Goal: Task Accomplishment & Management: Complete application form

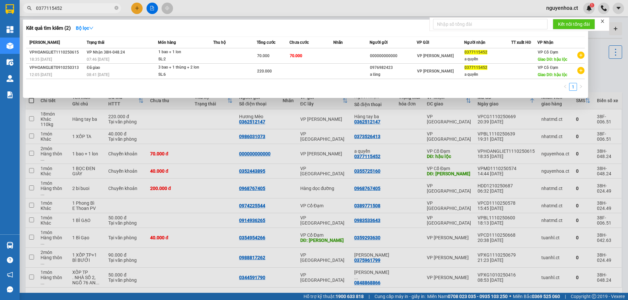
click at [76, 11] on input "0377115452" at bounding box center [74, 8] width 77 height 7
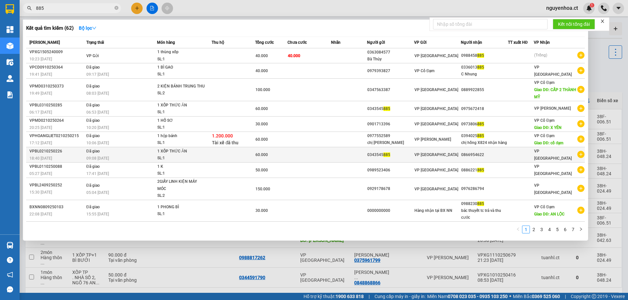
type input "885"
click at [129, 147] on td "Đã giao 09:08 [DATE]" at bounding box center [121, 154] width 72 height 15
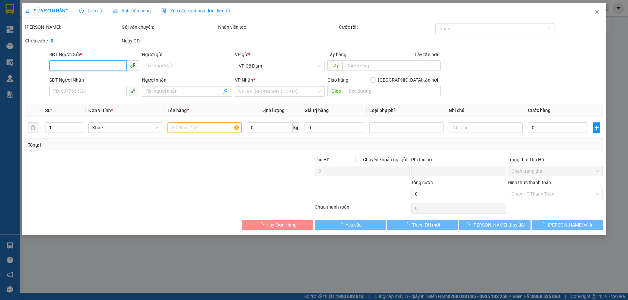
type input "0343545885"
type input "0866954622"
type input "0"
type input "60.000"
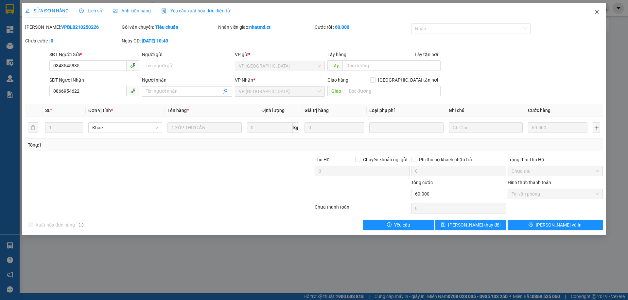
drag, startPoint x: 595, startPoint y: 14, endPoint x: 125, endPoint y: 11, distance: 470.1
click at [595, 14] on icon "close" at bounding box center [596, 11] width 5 height 5
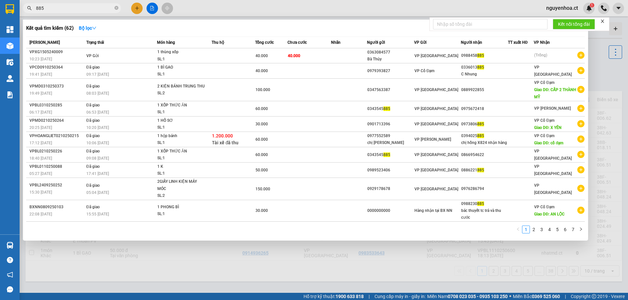
click at [62, 10] on input "885" at bounding box center [74, 8] width 77 height 7
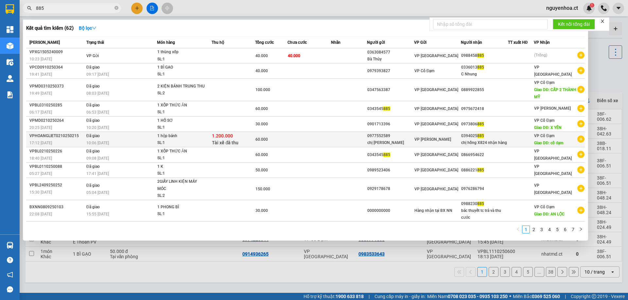
click at [149, 139] on td "Đã giao 10:06 [DATE]" at bounding box center [121, 139] width 72 height 15
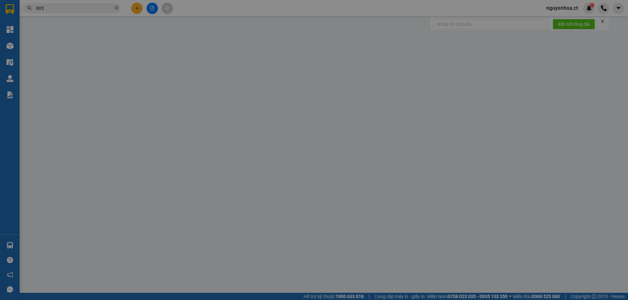
type input "0977552589"
type input "chị [PERSON_NAME]"
type input "0394025885"
type input "chị hồng X824 nhận hàng"
type input "cổ đạm"
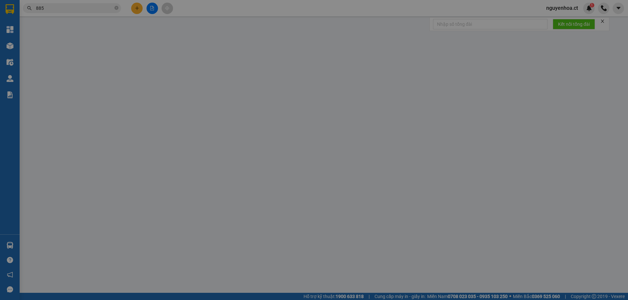
type input "1.200.000"
type input "0"
type input "60.000"
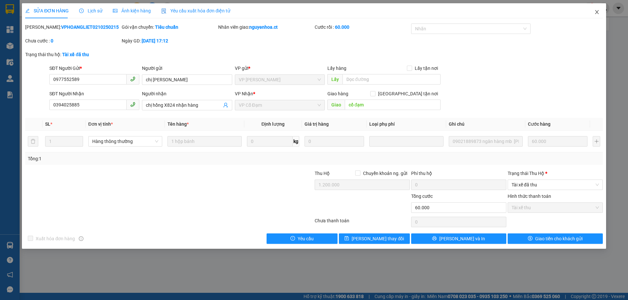
click at [597, 14] on icon "close" at bounding box center [596, 11] width 5 height 5
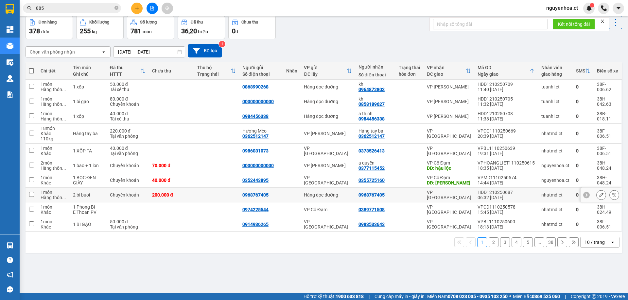
scroll to position [30, 0]
click at [66, 9] on input "885" at bounding box center [74, 8] width 77 height 7
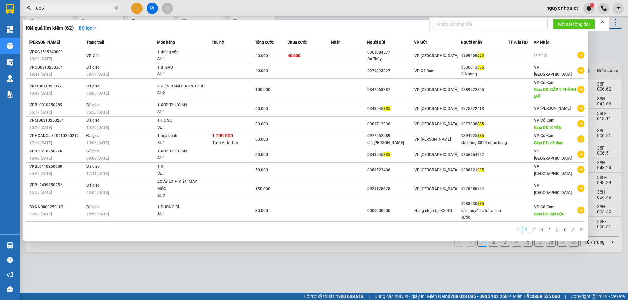
click at [66, 9] on input "885" at bounding box center [74, 8] width 77 height 7
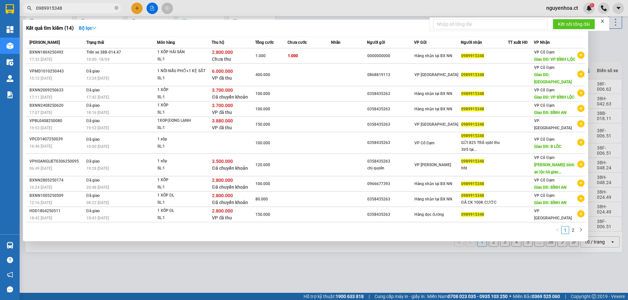
type input "0989915348"
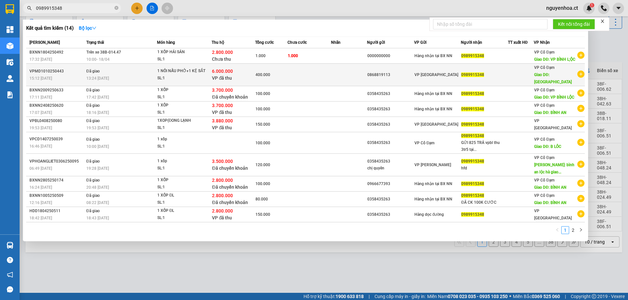
click at [192, 80] on div "SL: 1" at bounding box center [181, 78] width 49 height 7
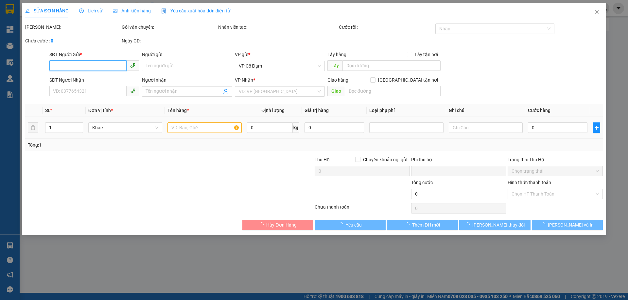
type input "0868819113"
type input "0989915348"
type input "BÌNH LỘC"
checkbox input "true"
type input "6.000.000"
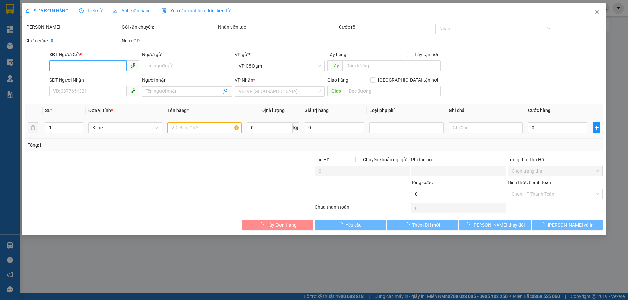
type input "0"
type input "400.000"
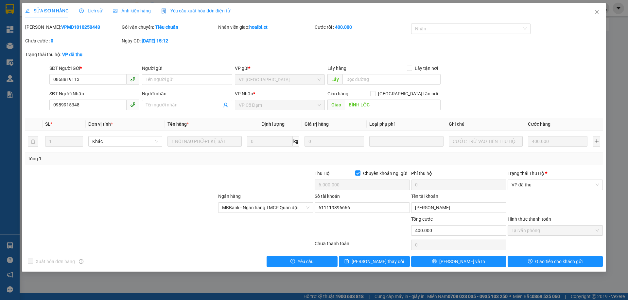
click at [96, 10] on span "Lịch sử" at bounding box center [90, 10] width 23 height 5
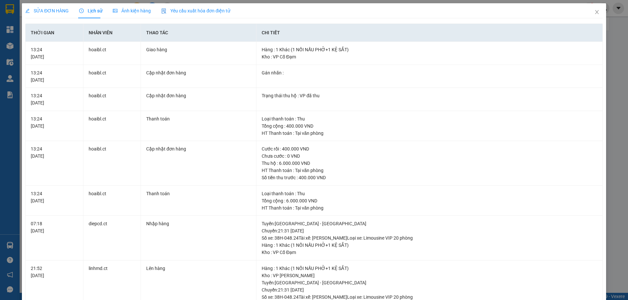
click at [55, 9] on span "SỬA ĐƠN HÀNG" at bounding box center [46, 10] width 43 height 5
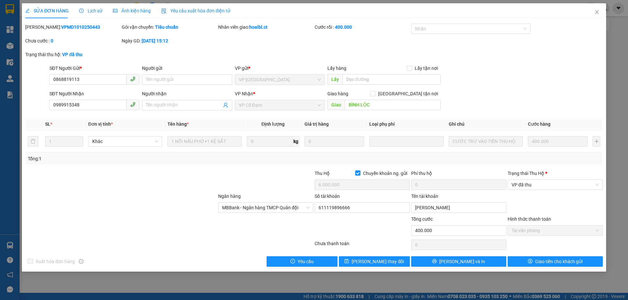
click at [87, 13] on span "Lịch sử" at bounding box center [90, 10] width 23 height 5
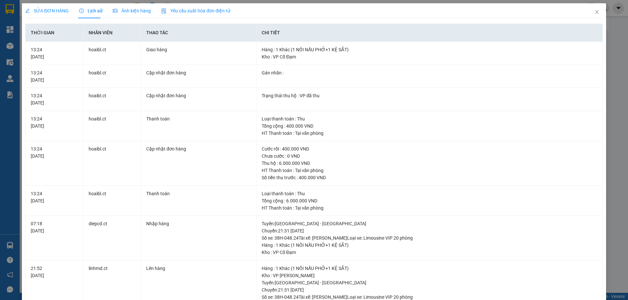
click at [42, 13] on span "SỬA ĐƠN HÀNG" at bounding box center [46, 10] width 43 height 5
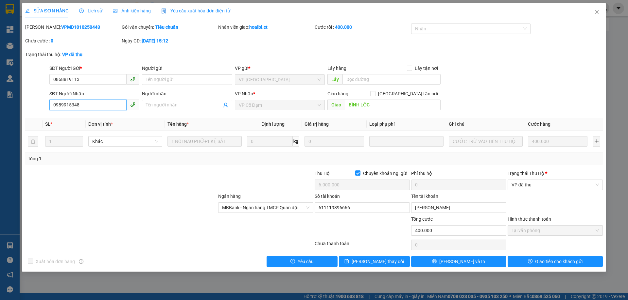
click at [72, 104] on input "0989915348" at bounding box center [87, 105] width 77 height 10
click at [597, 12] on icon "close" at bounding box center [597, 12] width 4 height 4
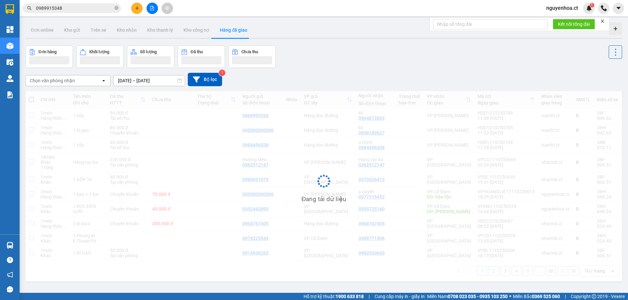
click at [61, 7] on input "0989915348" at bounding box center [74, 8] width 77 height 7
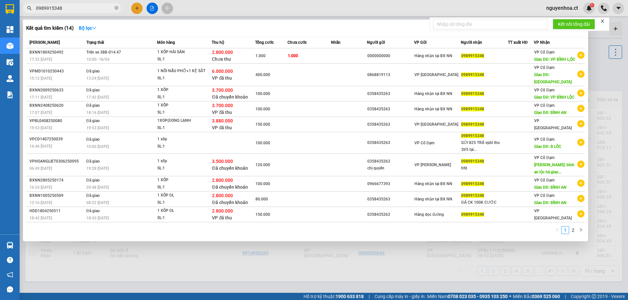
click at [61, 7] on input "0989915348" at bounding box center [74, 8] width 77 height 7
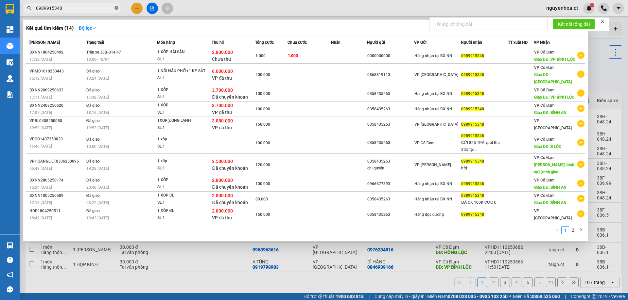
click at [115, 7] on icon "close-circle" at bounding box center [116, 8] width 4 height 4
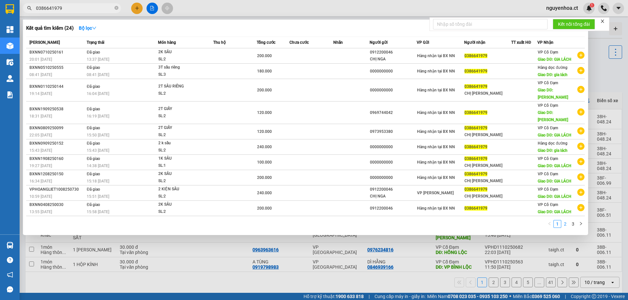
type input "0386641979"
click at [566, 221] on link "2" at bounding box center [564, 224] width 7 height 7
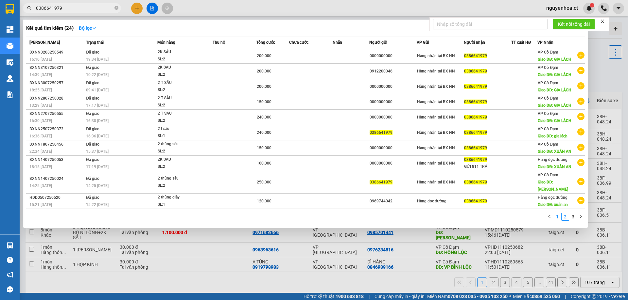
click at [559, 213] on link "1" at bounding box center [556, 216] width 7 height 7
